Goal: Register for event/course

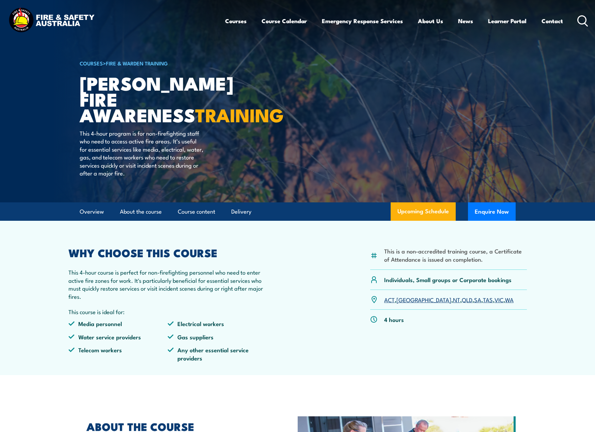
click at [505, 300] on link "WA" at bounding box center [509, 299] width 9 height 8
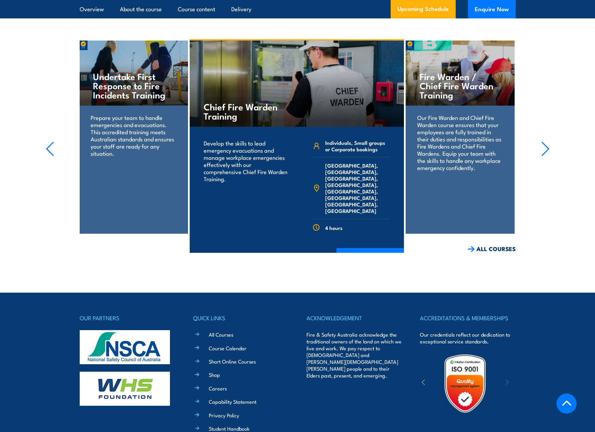
scroll to position [1293, 0]
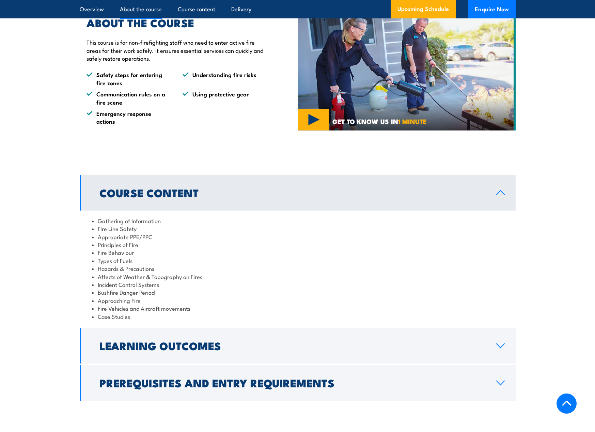
scroll to position [341, 0]
